Goal: Task Accomplishment & Management: Manage account settings

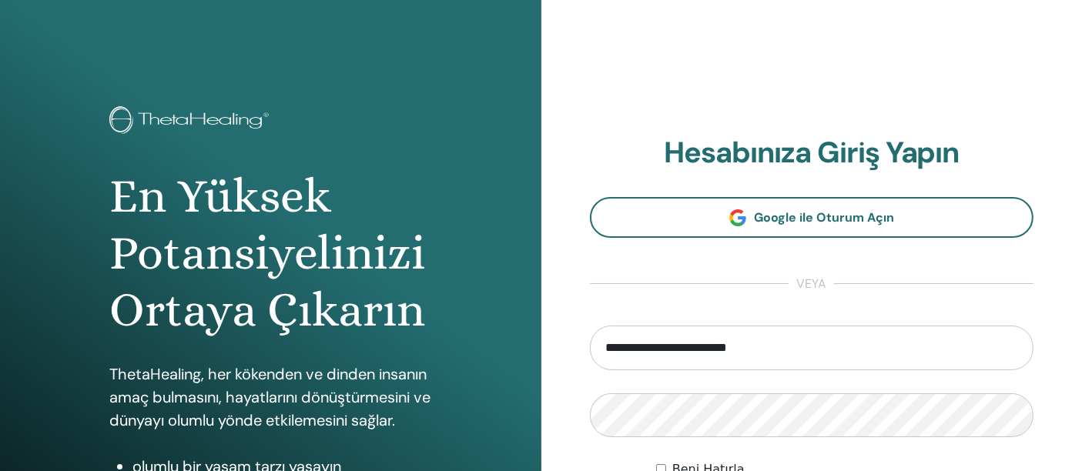
type input "**********"
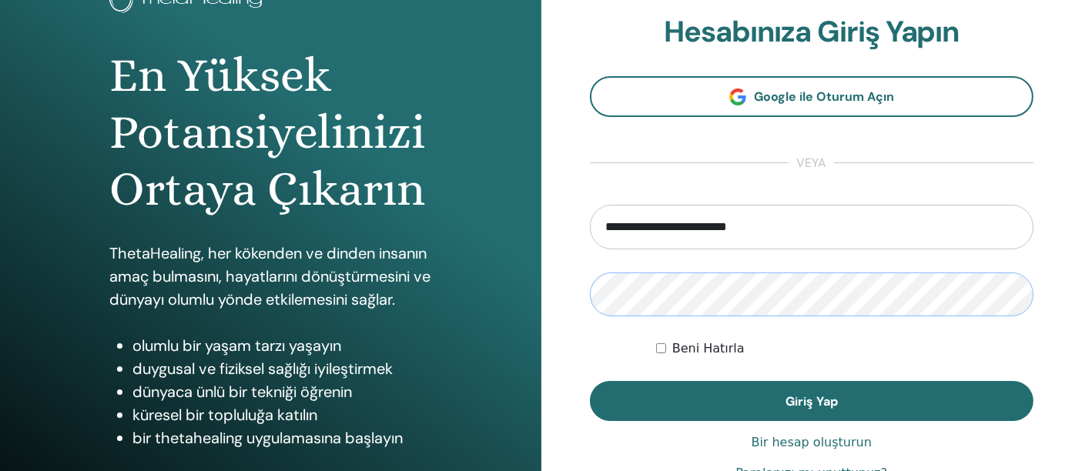
scroll to position [123, 0]
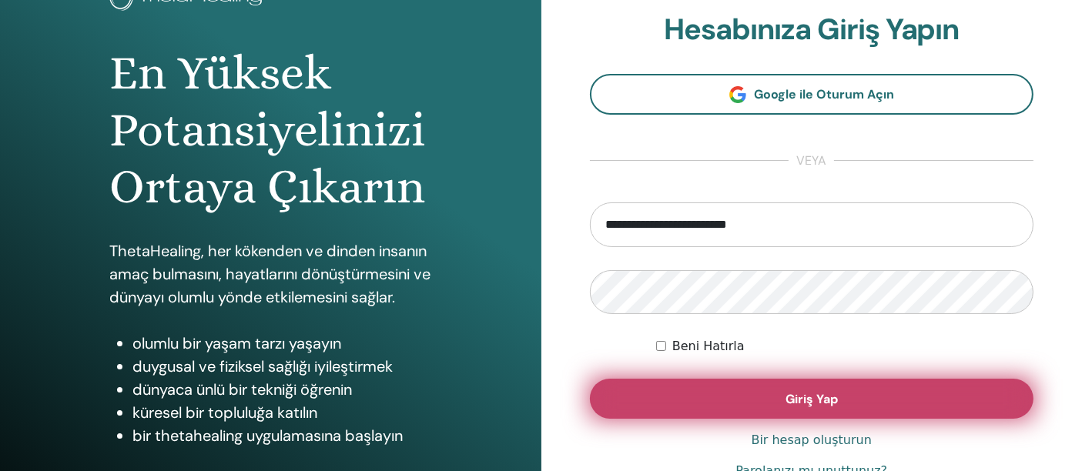
click at [933, 394] on button "Giriş Yap" at bounding box center [812, 399] width 444 height 40
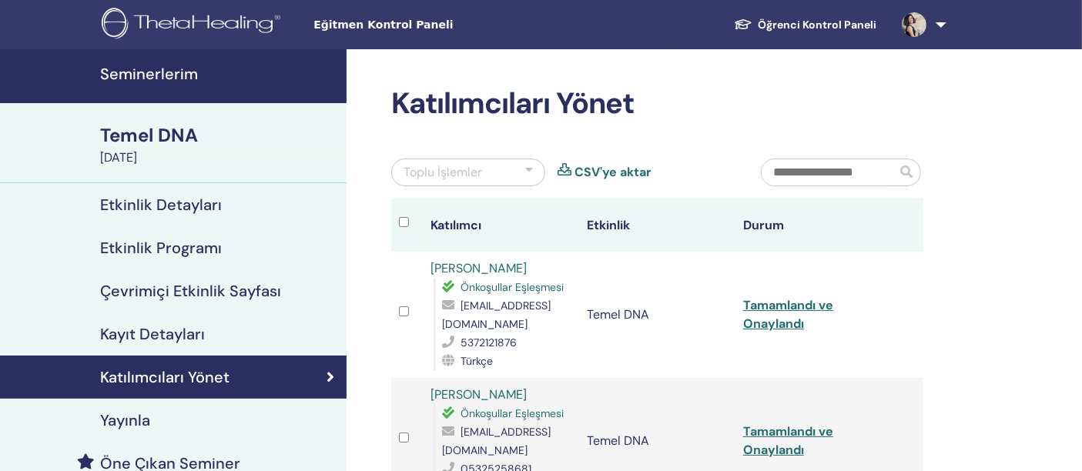
click at [157, 80] on font "Seminerlerim" at bounding box center [149, 74] width 98 height 20
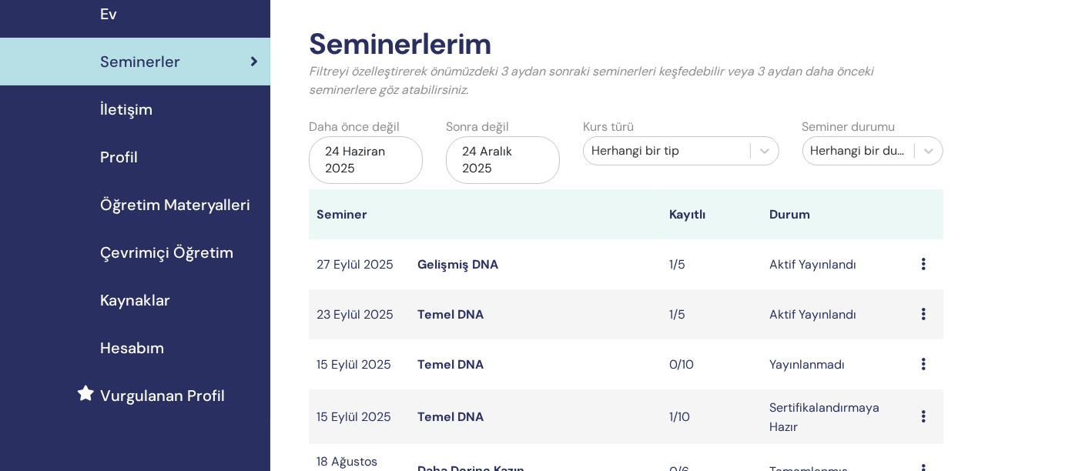
scroll to position [59, 0]
click at [440, 411] on font "Temel DNA" at bounding box center [451, 417] width 66 height 16
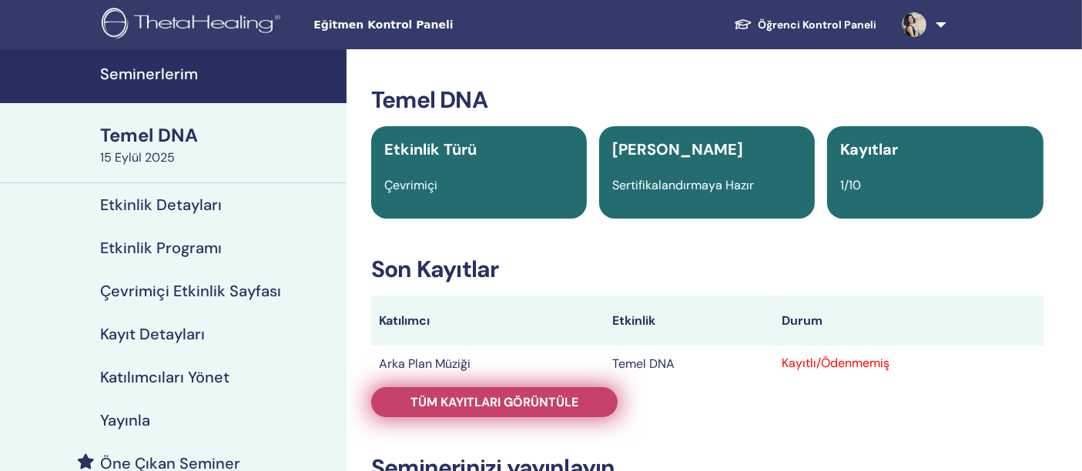
click at [473, 404] on font "Tüm kayıtları görüntüle" at bounding box center [495, 402] width 168 height 16
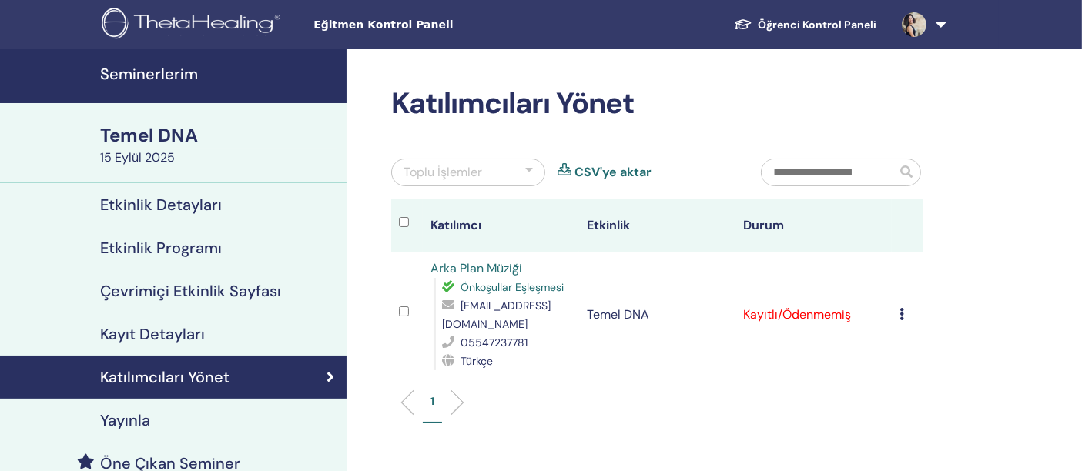
click at [902, 310] on icon at bounding box center [902, 314] width 5 height 12
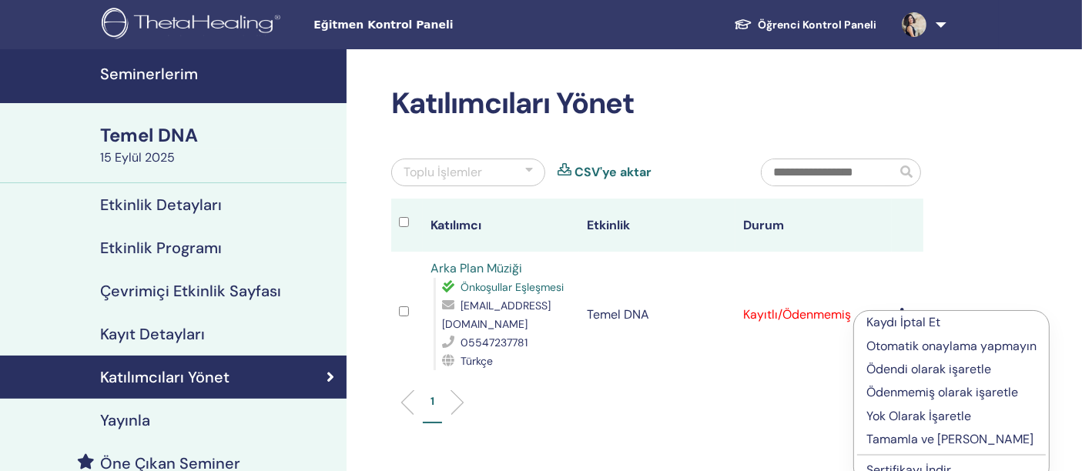
click at [904, 439] on font "Tamamla ve [PERSON_NAME]" at bounding box center [950, 439] width 167 height 16
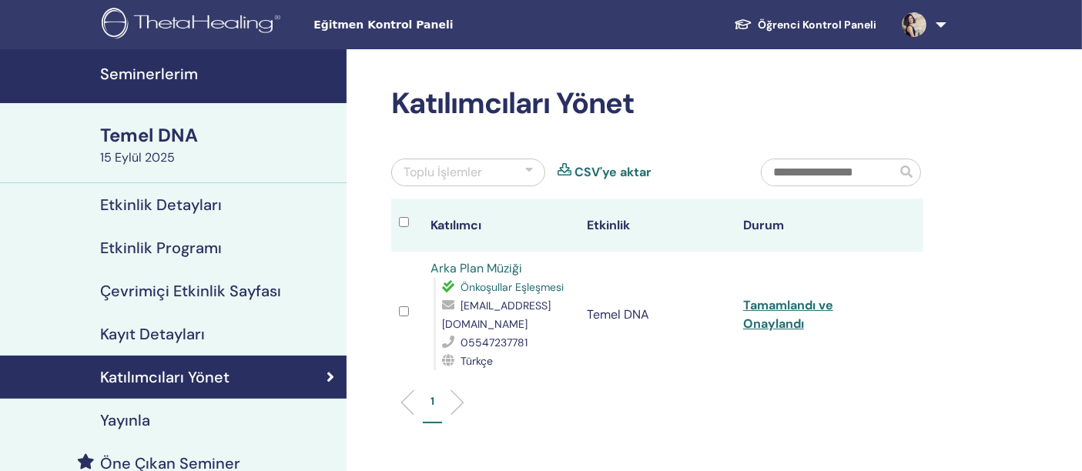
click at [176, 71] on font "Seminerlerim" at bounding box center [149, 74] width 98 height 20
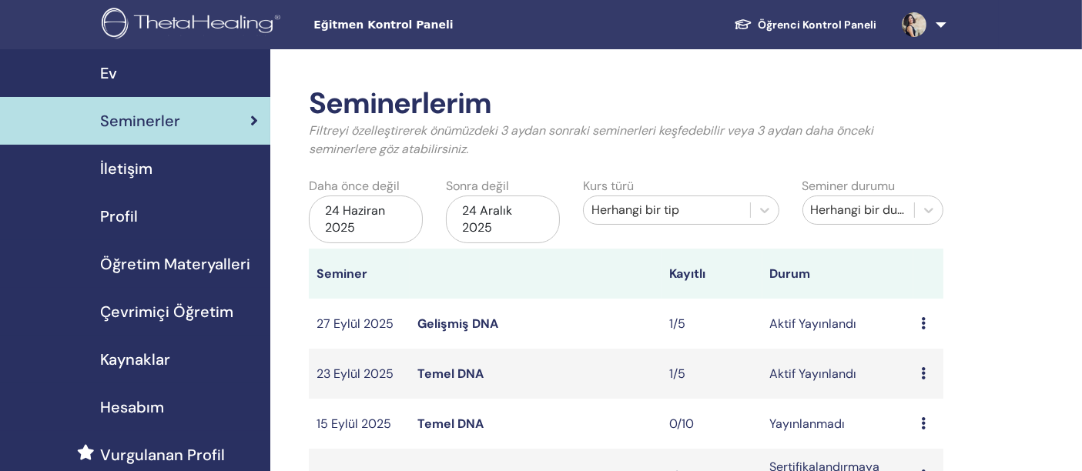
click at [455, 321] on font "Gelişmiş DNA" at bounding box center [458, 324] width 81 height 16
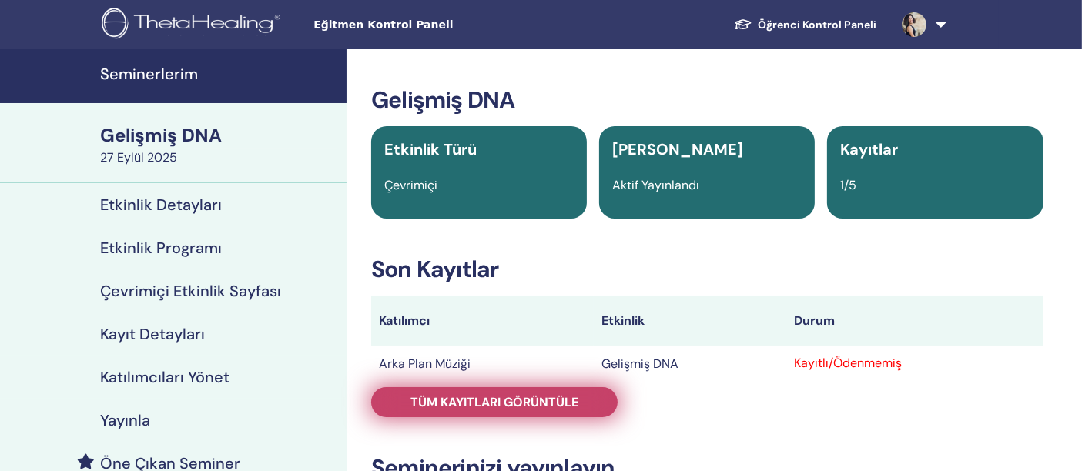
click at [461, 402] on font "Tüm kayıtları görüntüle" at bounding box center [495, 402] width 168 height 16
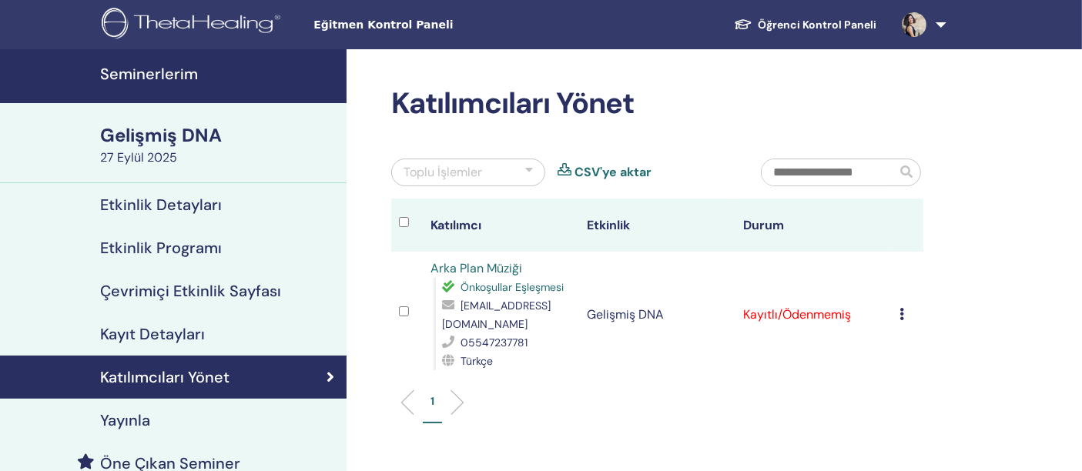
click at [171, 85] on link "Seminerlerim" at bounding box center [173, 76] width 347 height 54
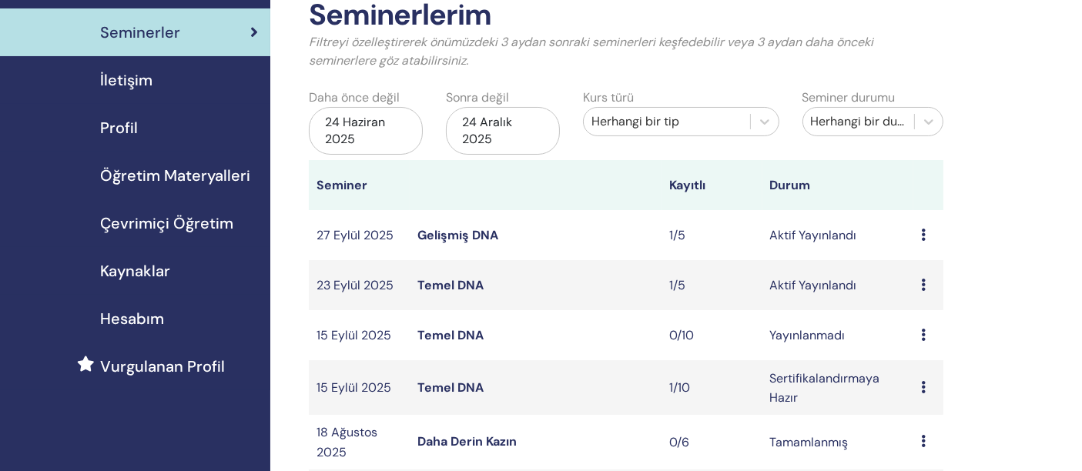
scroll to position [95, 0]
